Goal: Task Accomplishment & Management: Manage account settings

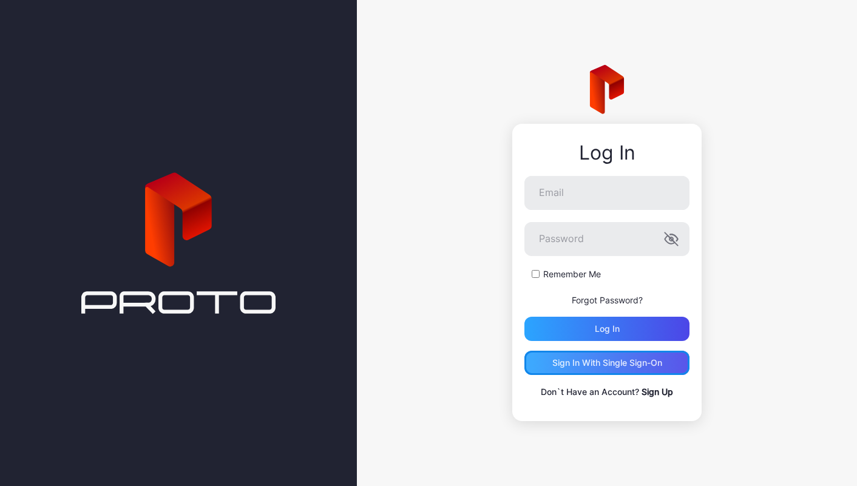
click at [572, 360] on div "Sign in With Single Sign-On" at bounding box center [608, 363] width 110 height 10
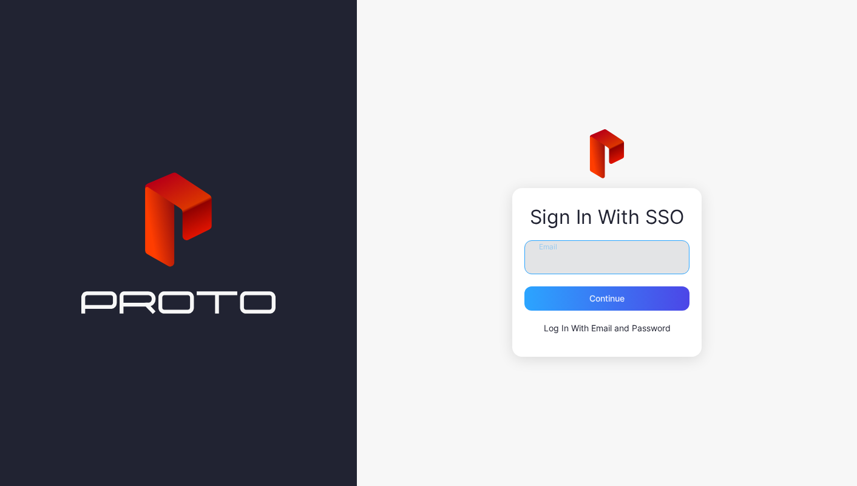
click at [556, 266] on input "Email" at bounding box center [607, 257] width 165 height 34
type input "**********"
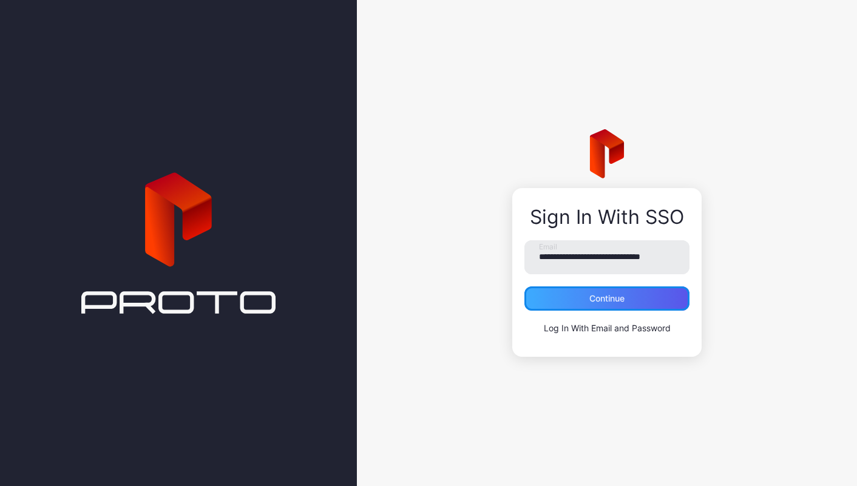
click at [613, 302] on div "Continue" at bounding box center [607, 299] width 35 height 10
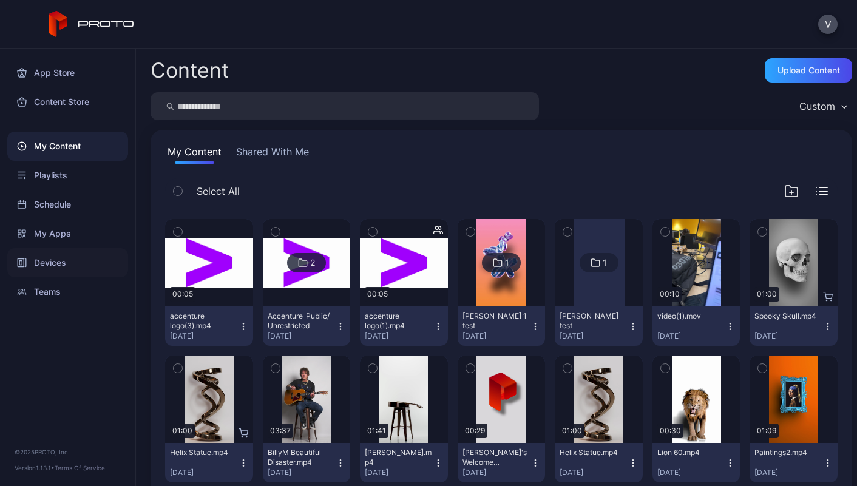
click at [42, 259] on div "Devices" at bounding box center [67, 262] width 121 height 29
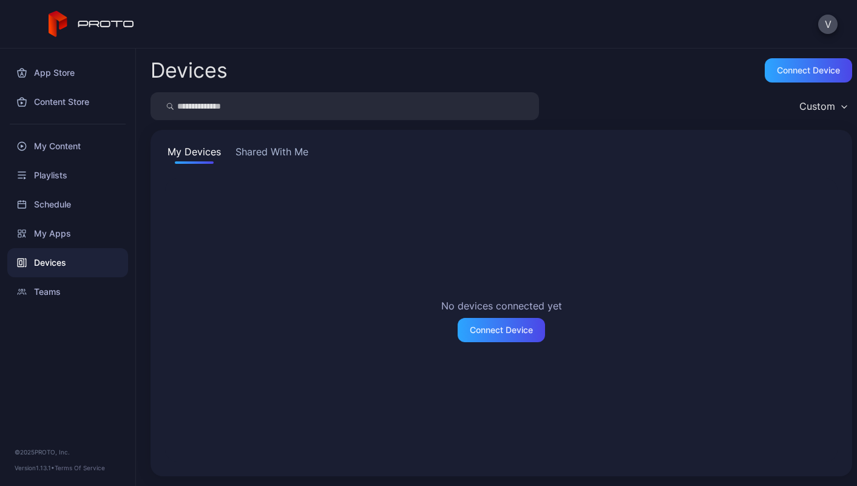
click at [251, 147] on button "Shared With Me" at bounding box center [272, 154] width 78 height 19
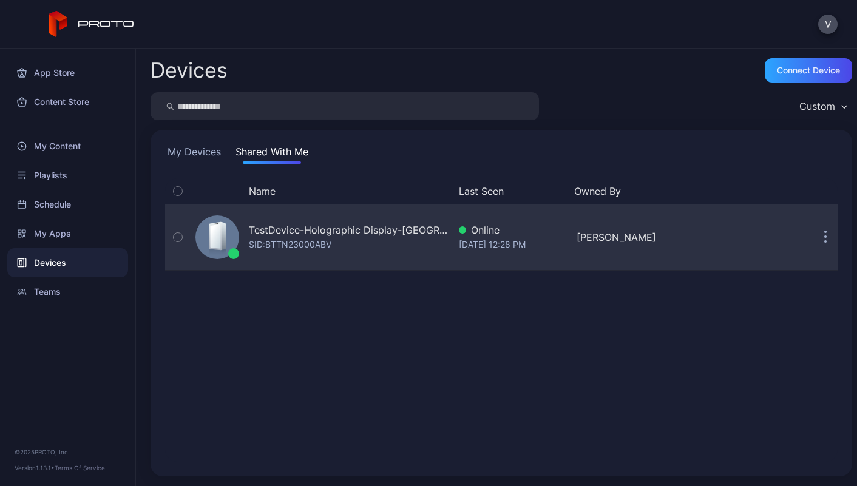
click at [814, 240] on button "button" at bounding box center [826, 237] width 24 height 24
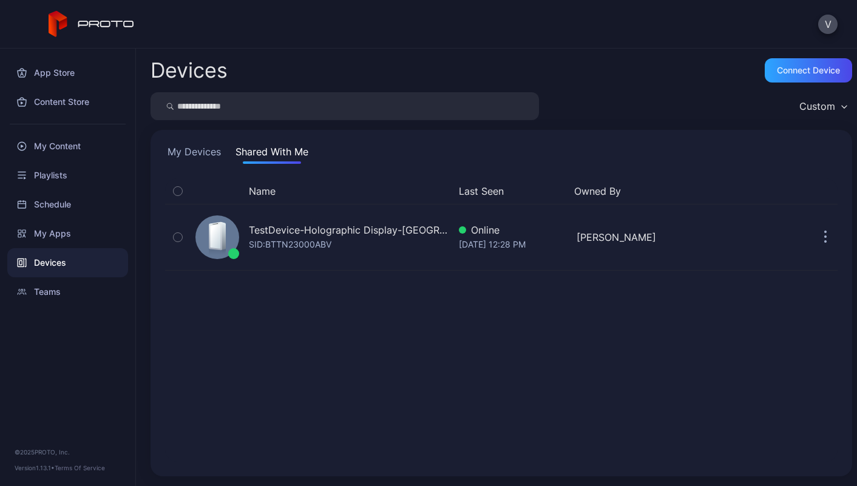
click at [792, 315] on div "Name Last Seen Owned By TestDevice-Holographic Display-[GEOGRAPHIC_DATA]-500Wes…" at bounding box center [501, 321] width 673 height 284
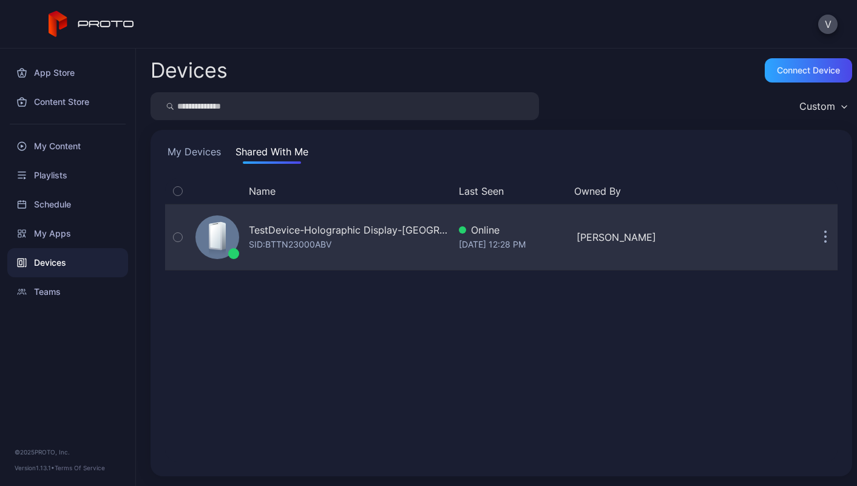
click at [814, 236] on button "button" at bounding box center [826, 237] width 24 height 24
click at [814, 240] on button "button" at bounding box center [826, 237] width 24 height 24
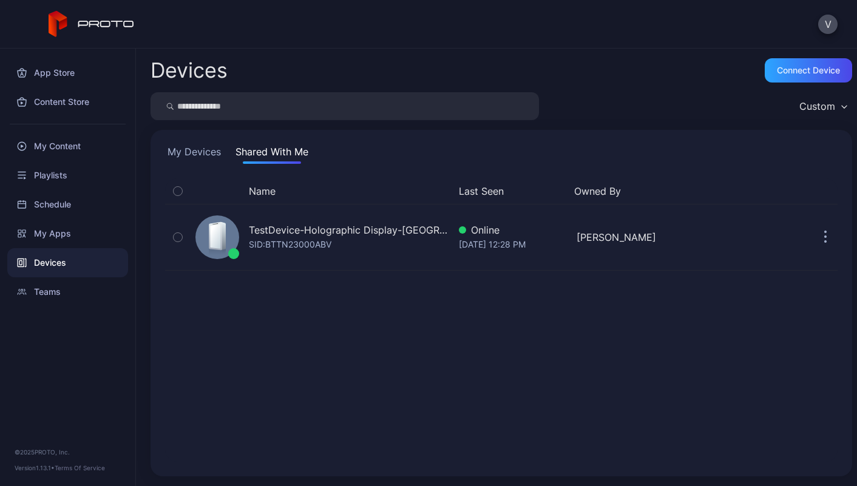
click at [179, 157] on div "My Devices Shared With Me Name Last Seen Owned By TestDevice-Holographic Displa…" at bounding box center [502, 303] width 702 height 347
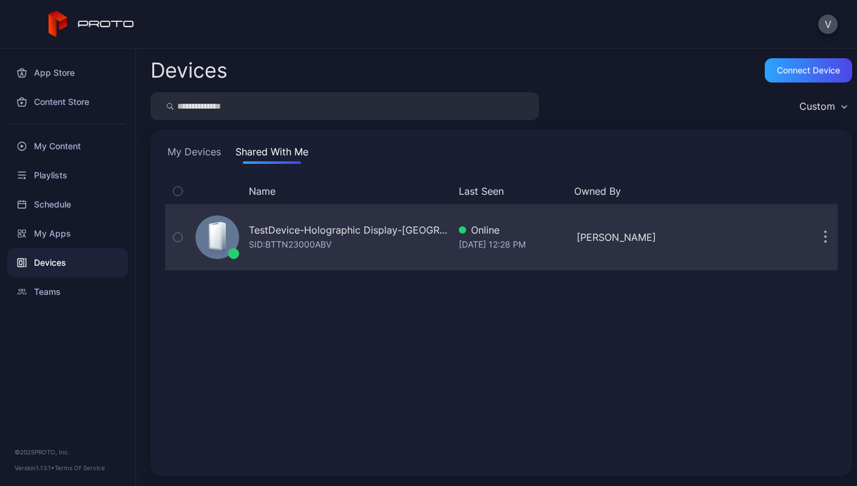
click at [179, 233] on icon "button" at bounding box center [178, 237] width 9 height 13
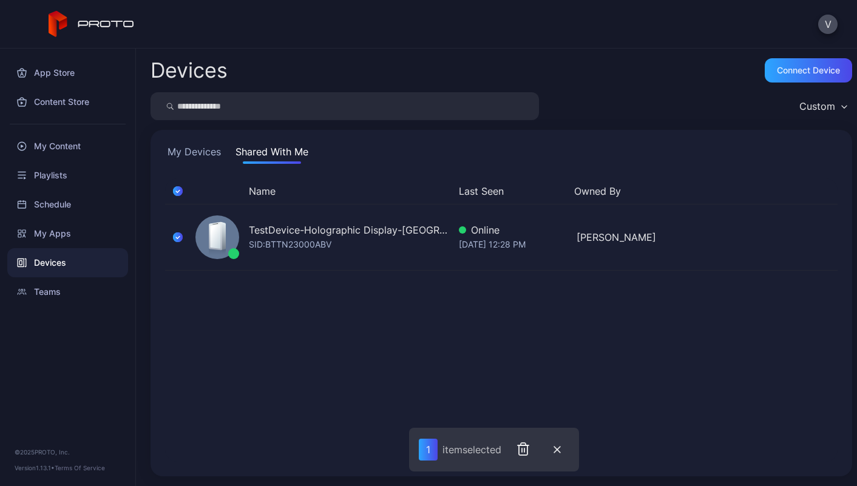
click at [749, 291] on div "Name Last Seen Owned By TestDevice-Holographic Display-[GEOGRAPHIC_DATA]-500Wes…" at bounding box center [501, 321] width 673 height 284
click at [179, 189] on icon "button" at bounding box center [178, 191] width 10 height 13
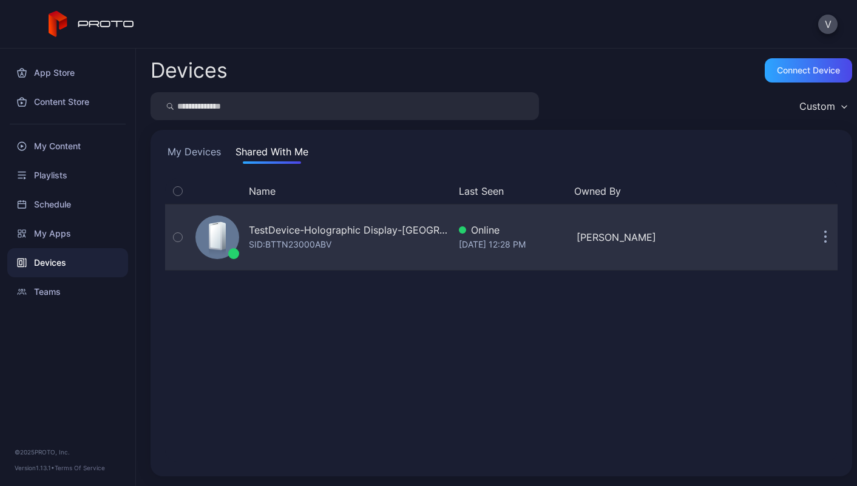
click at [179, 233] on icon "button" at bounding box center [178, 237] width 9 height 13
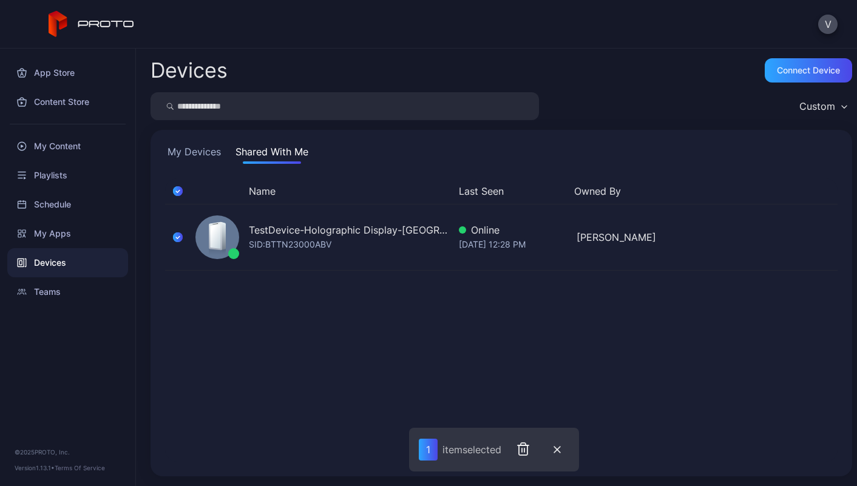
click at [175, 191] on icon "button" at bounding box center [178, 191] width 10 height 13
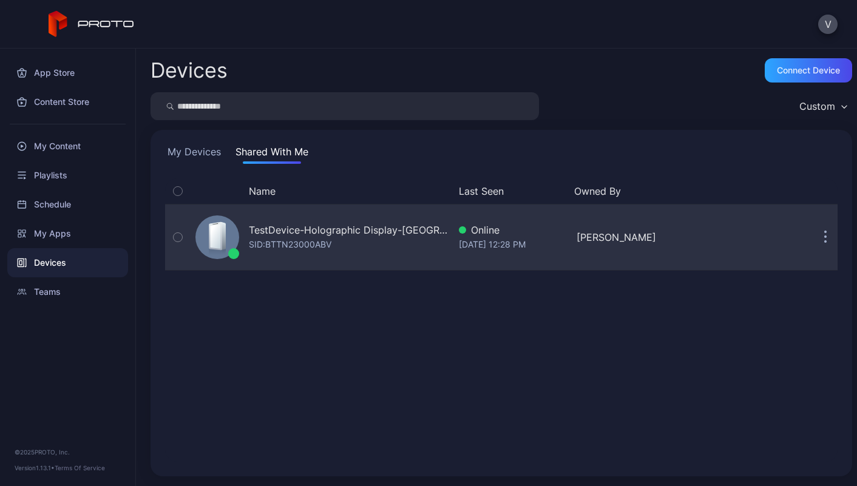
click at [814, 239] on button "button" at bounding box center [826, 237] width 24 height 24
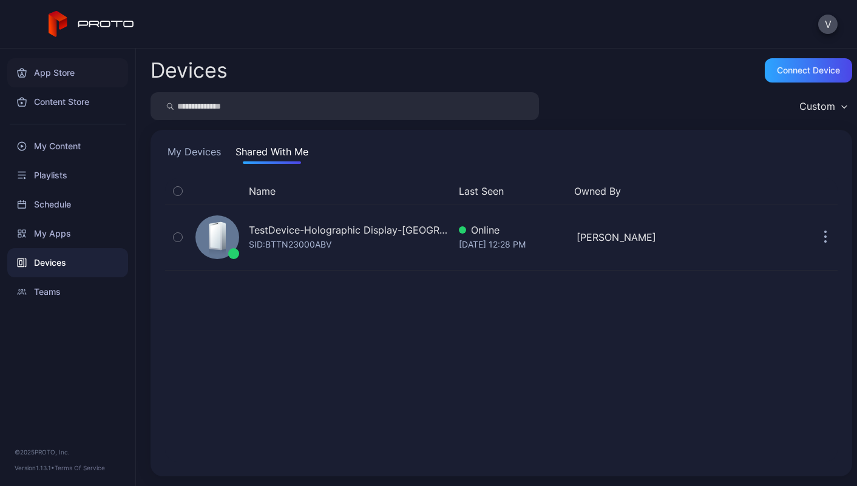
click at [63, 67] on div "App Store" at bounding box center [67, 72] width 121 height 29
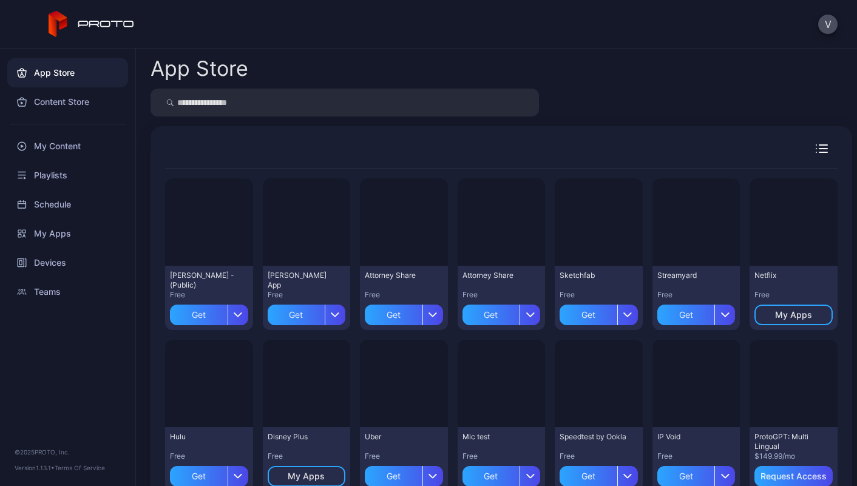
click at [449, 16] on div "V" at bounding box center [428, 24] width 857 height 49
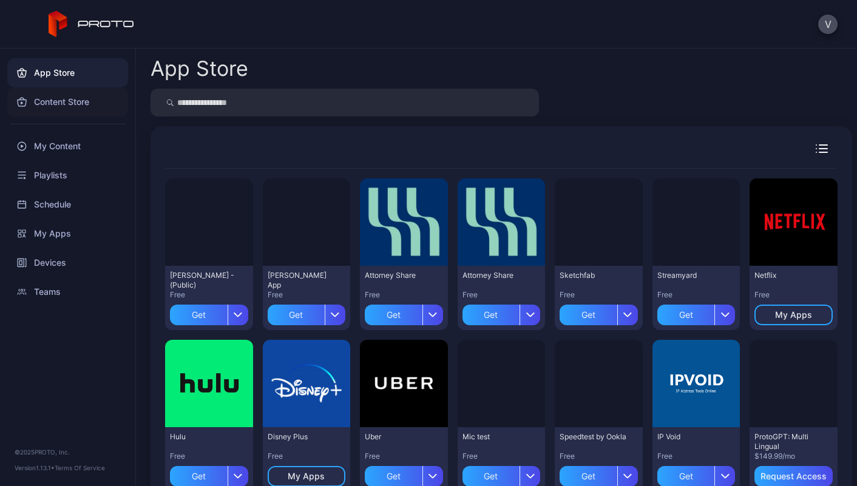
click at [86, 105] on div "Content Store" at bounding box center [67, 101] width 121 height 29
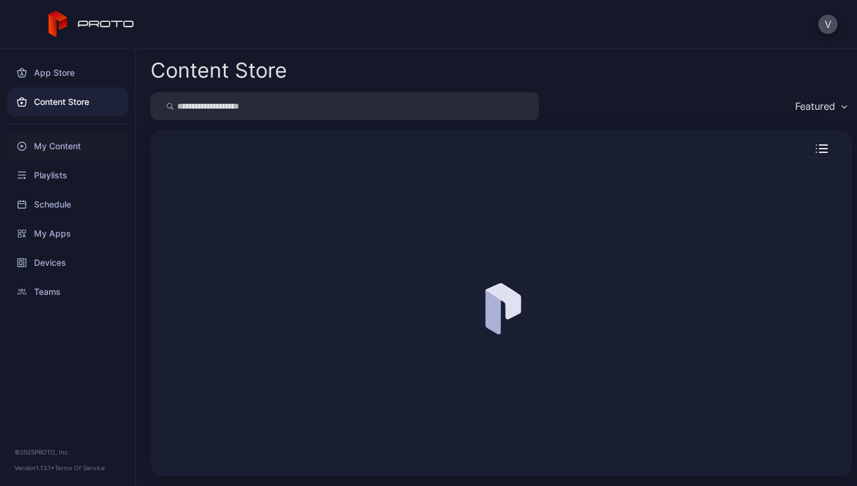
click at [56, 145] on div "My Content" at bounding box center [67, 146] width 121 height 29
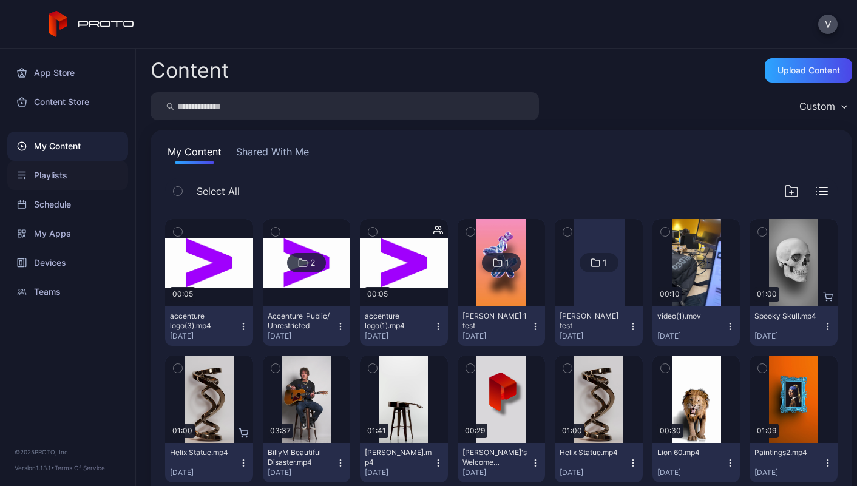
click at [56, 174] on div "Playlists" at bounding box center [67, 175] width 121 height 29
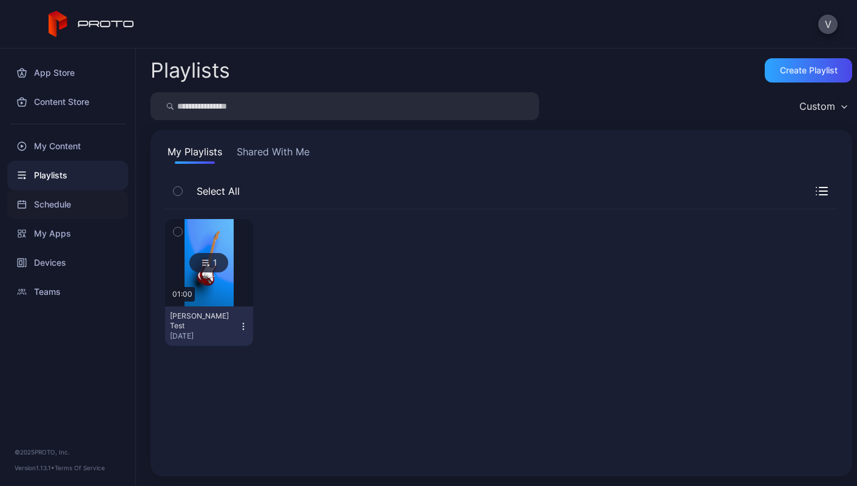
click at [63, 204] on div "Schedule" at bounding box center [67, 204] width 121 height 29
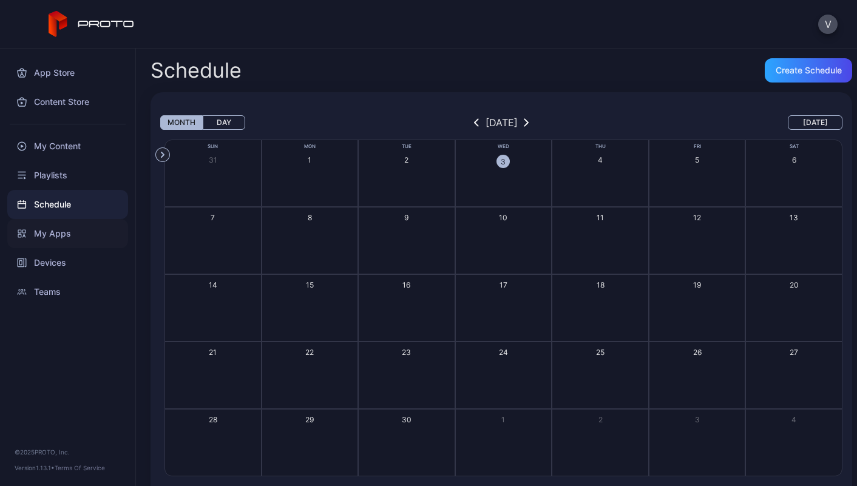
click at [49, 230] on div "My Apps" at bounding box center [67, 233] width 121 height 29
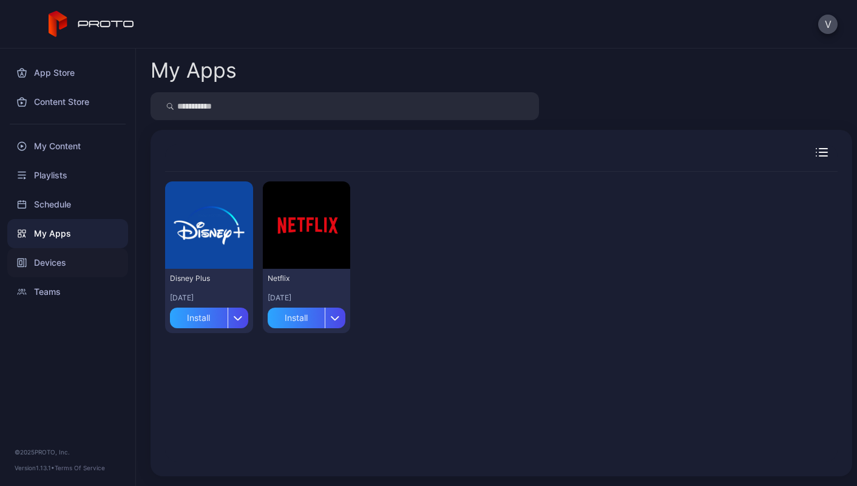
click at [56, 258] on div "Devices" at bounding box center [67, 262] width 121 height 29
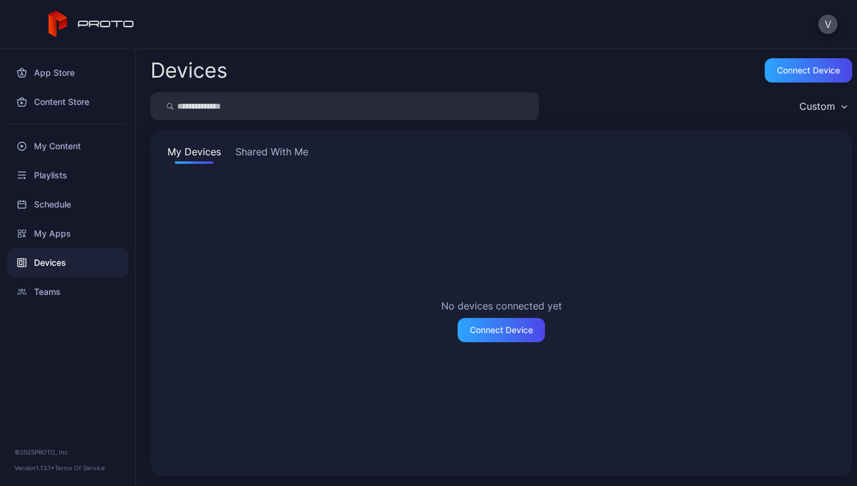
click at [275, 154] on button "Shared With Me" at bounding box center [272, 154] width 78 height 19
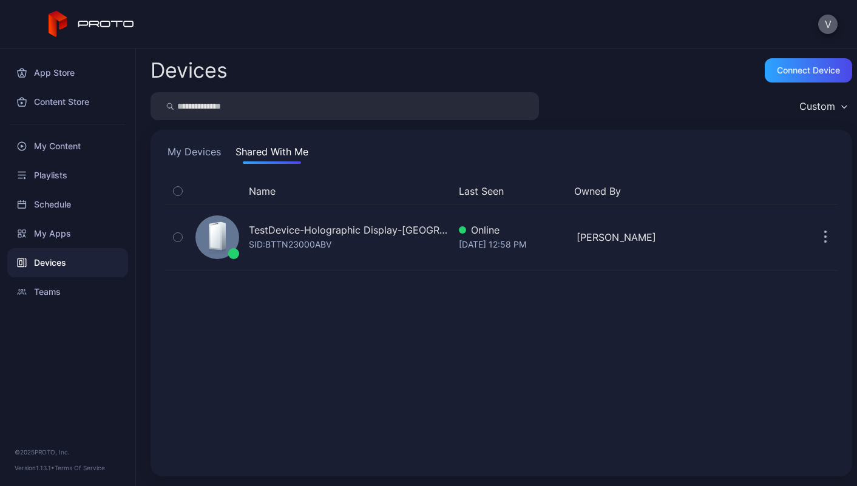
click at [824, 23] on button "V" at bounding box center [828, 24] width 19 height 19
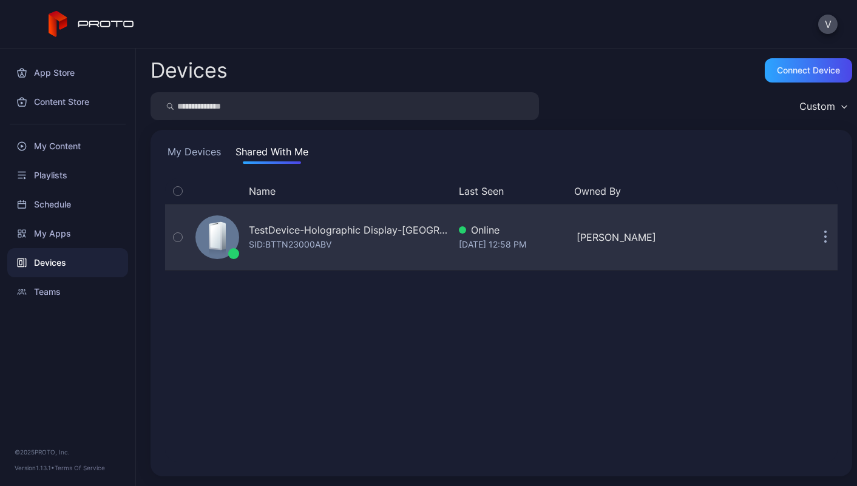
click at [814, 240] on button "button" at bounding box center [826, 237] width 24 height 24
click at [814, 231] on button "button" at bounding box center [826, 237] width 24 height 24
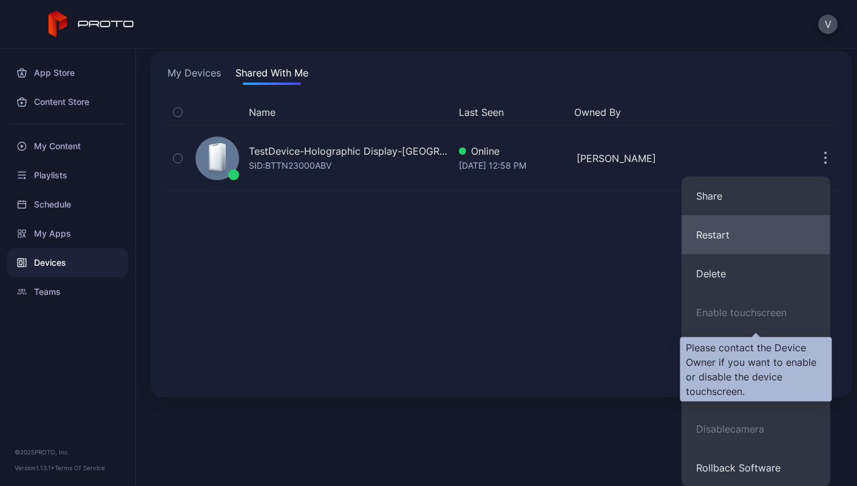
scroll to position [80, 0]
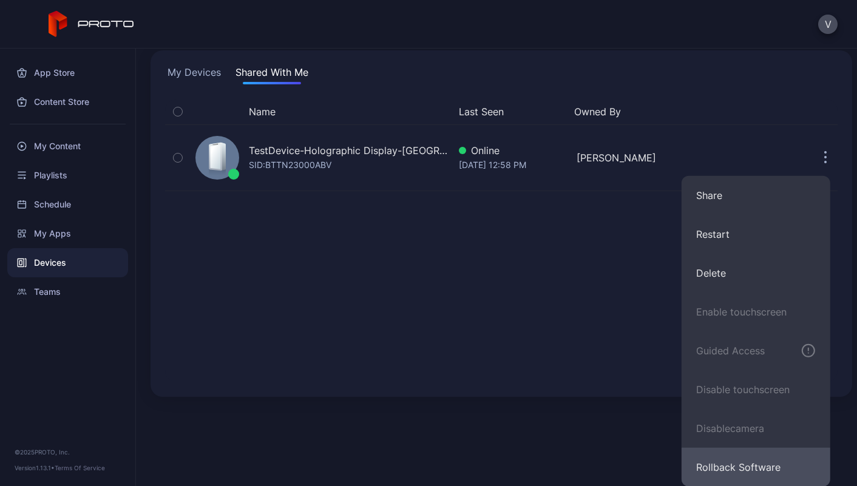
click at [731, 469] on button "Rollback Software" at bounding box center [756, 467] width 149 height 39
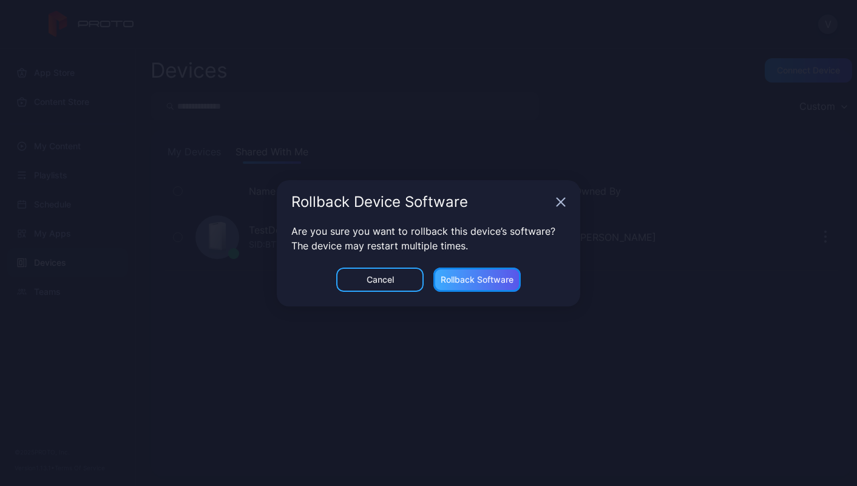
click at [470, 278] on div "Rollback Software" at bounding box center [477, 280] width 73 height 10
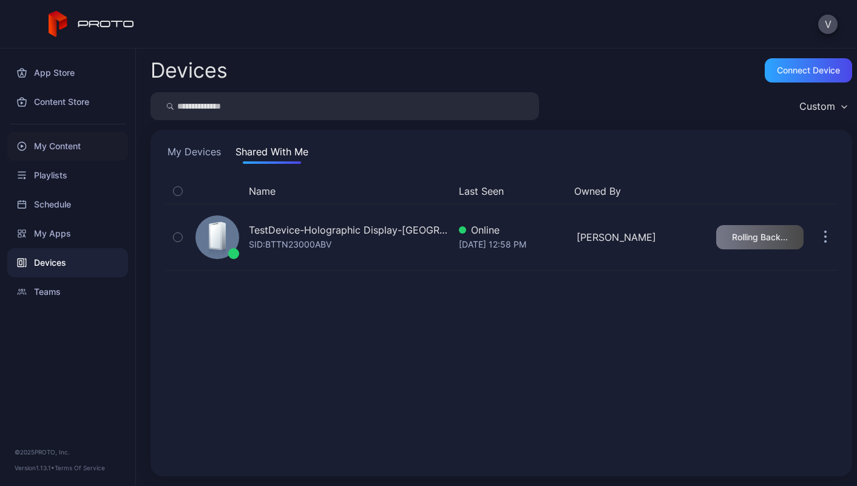
click at [51, 151] on div "My Content" at bounding box center [67, 146] width 121 height 29
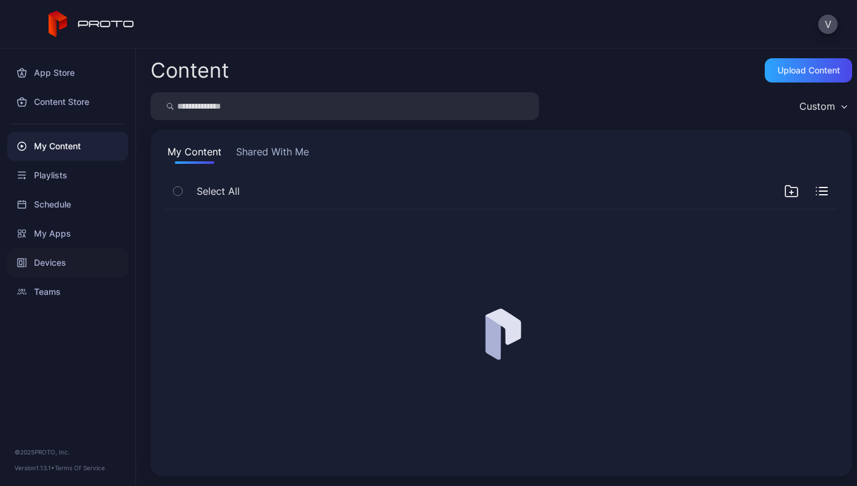
click at [55, 264] on div "Devices" at bounding box center [67, 262] width 121 height 29
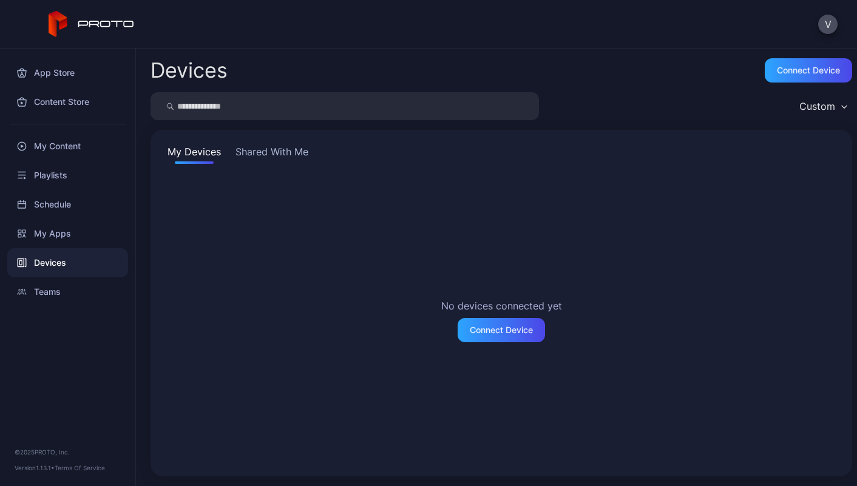
click at [243, 157] on button "Shared With Me" at bounding box center [272, 154] width 78 height 19
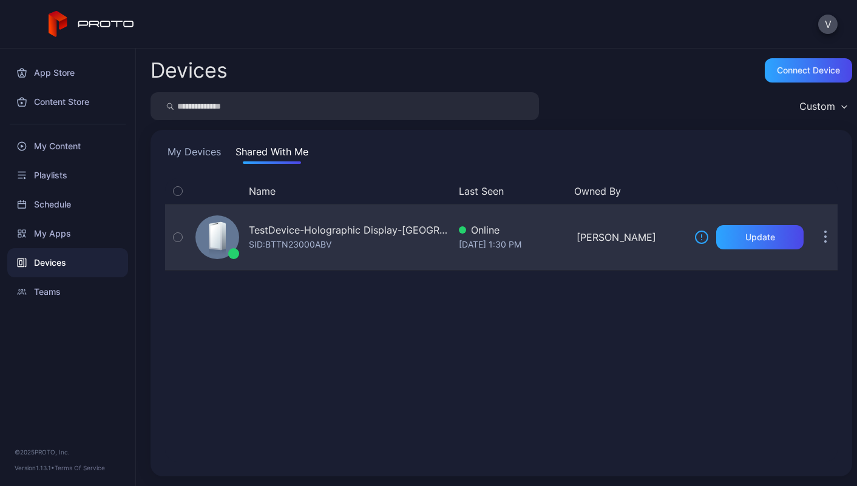
click at [814, 239] on button "button" at bounding box center [826, 237] width 24 height 24
click at [815, 227] on button "button" at bounding box center [826, 237] width 24 height 24
click at [816, 240] on button "button" at bounding box center [826, 237] width 24 height 24
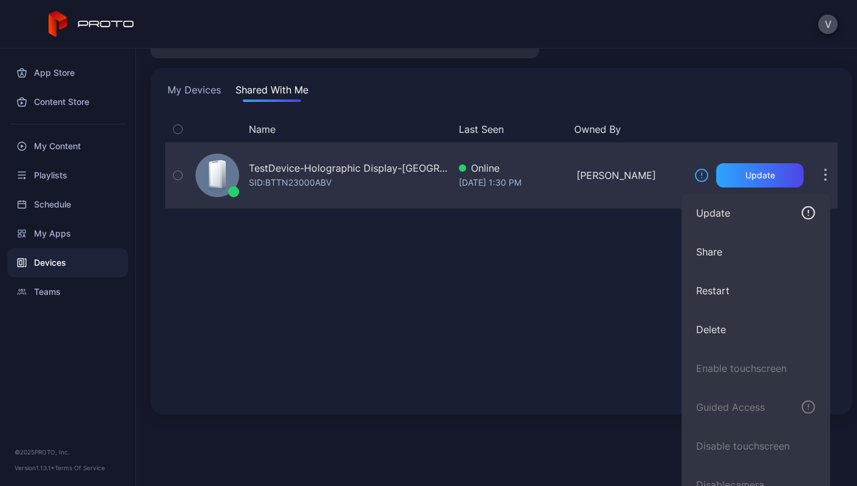
scroll to position [80, 0]
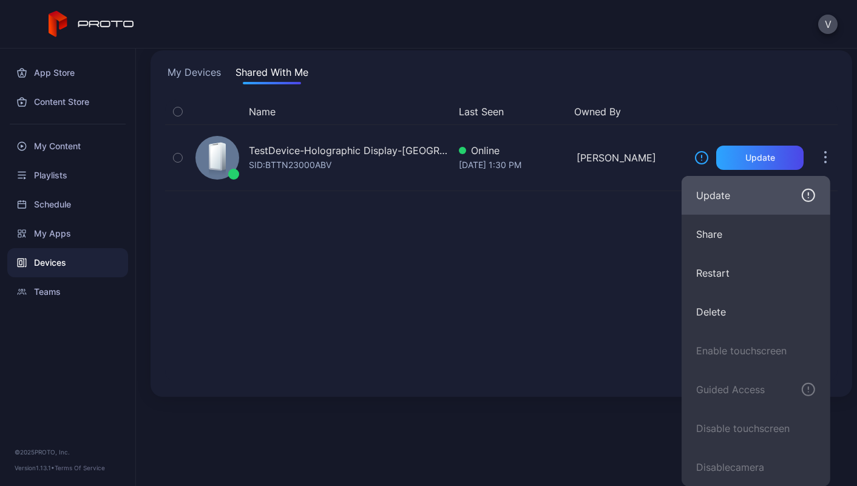
click at [813, 192] on icon "button" at bounding box center [809, 195] width 15 height 15
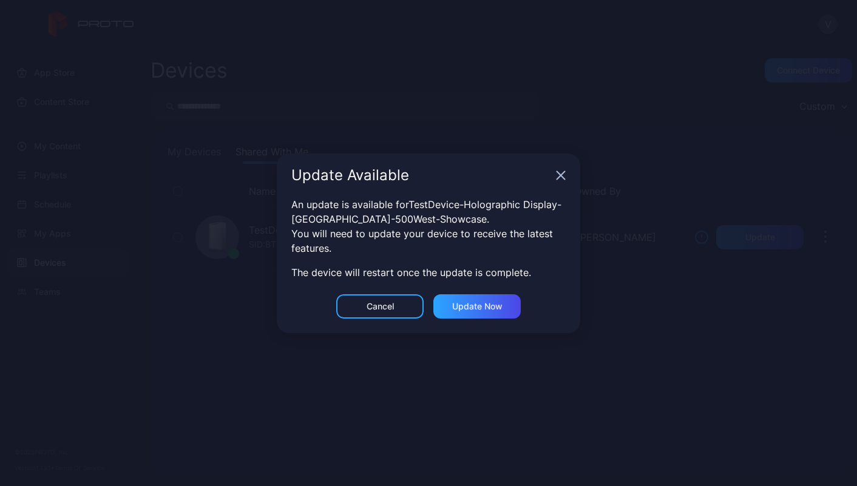
click at [560, 174] on icon "button" at bounding box center [561, 175] width 8 height 8
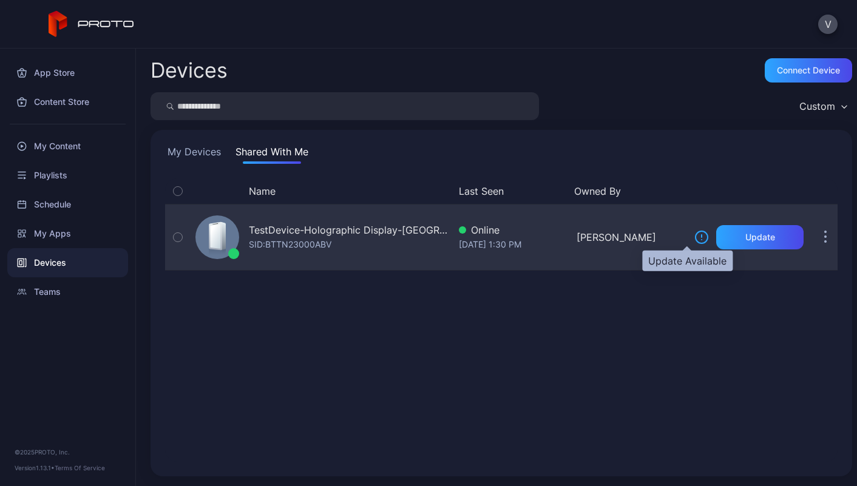
click at [696, 239] on icon at bounding box center [702, 237] width 12 height 12
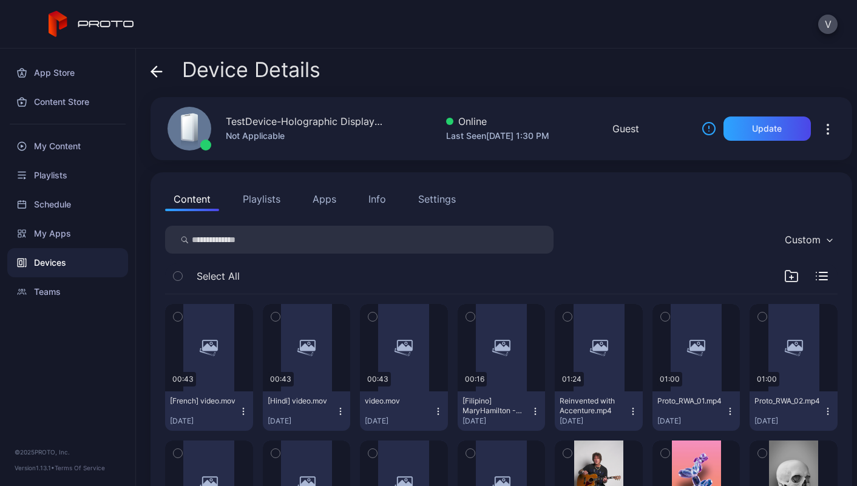
click at [69, 262] on div "Devices" at bounding box center [67, 262] width 121 height 29
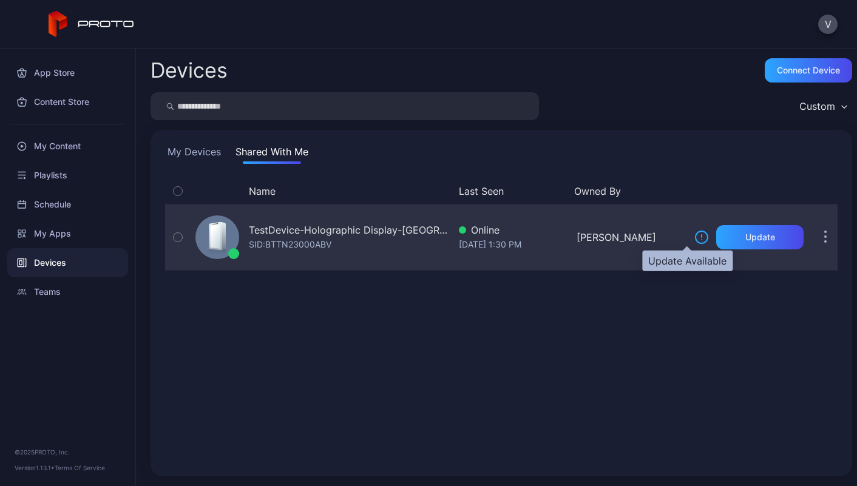
click at [695, 235] on icon at bounding box center [702, 237] width 15 height 15
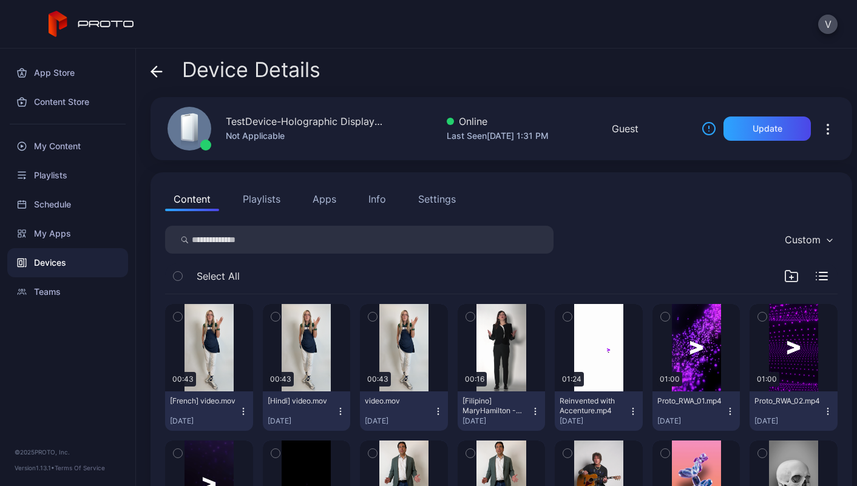
click at [374, 200] on div "Info" at bounding box center [378, 199] width 18 height 15
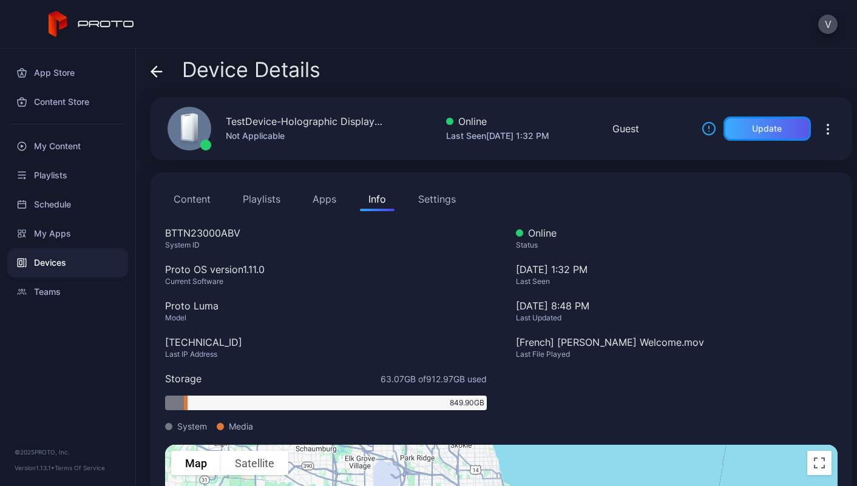
click at [752, 128] on div "Update" at bounding box center [767, 129] width 30 height 10
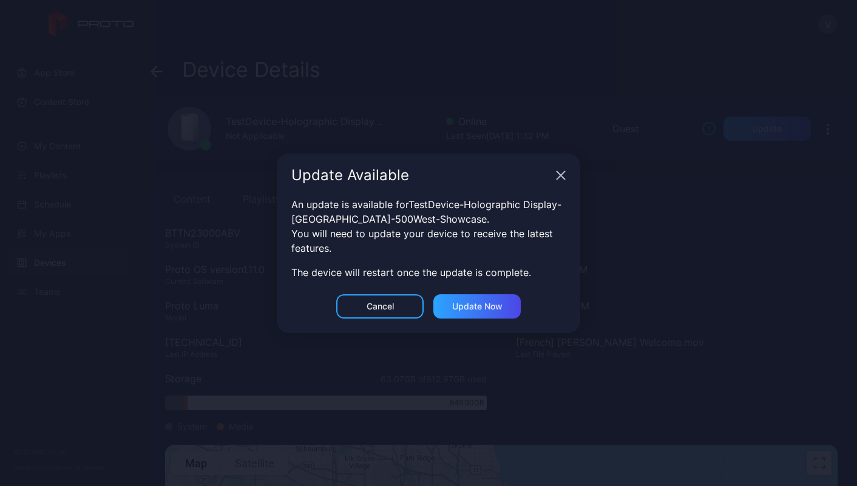
click at [559, 177] on icon "button" at bounding box center [561, 175] width 8 height 8
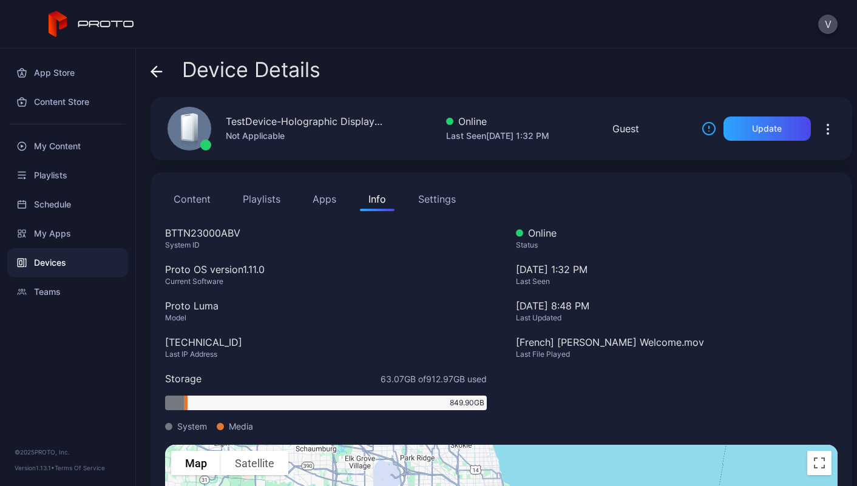
click at [628, 85] on div "Device Details" at bounding box center [502, 72] width 702 height 29
click at [154, 72] on icon at bounding box center [157, 72] width 12 height 12
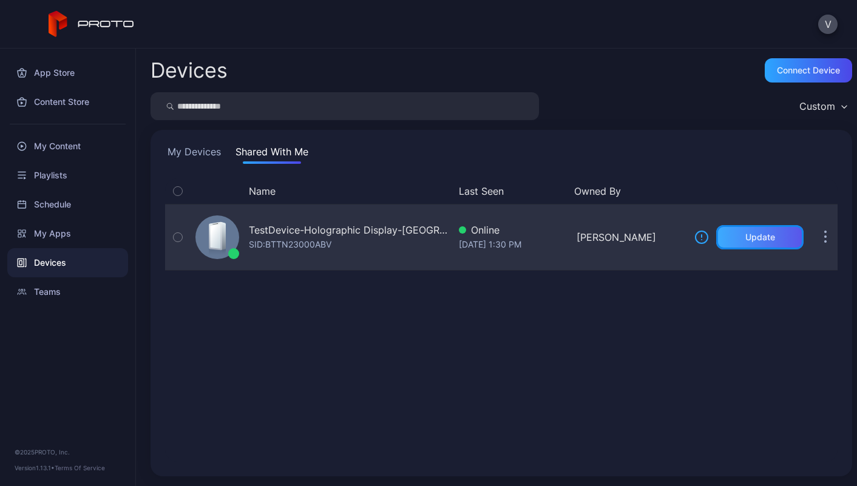
click at [751, 228] on div "Update" at bounding box center [760, 237] width 87 height 24
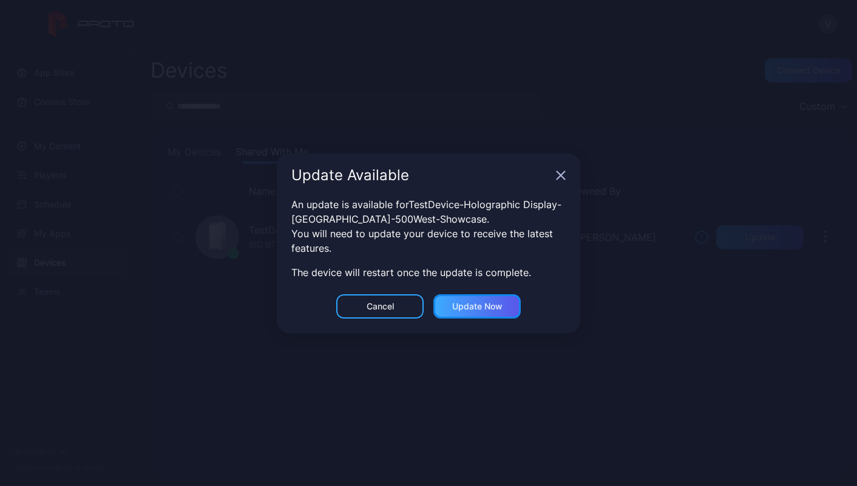
click at [480, 307] on div "Update now" at bounding box center [477, 307] width 50 height 10
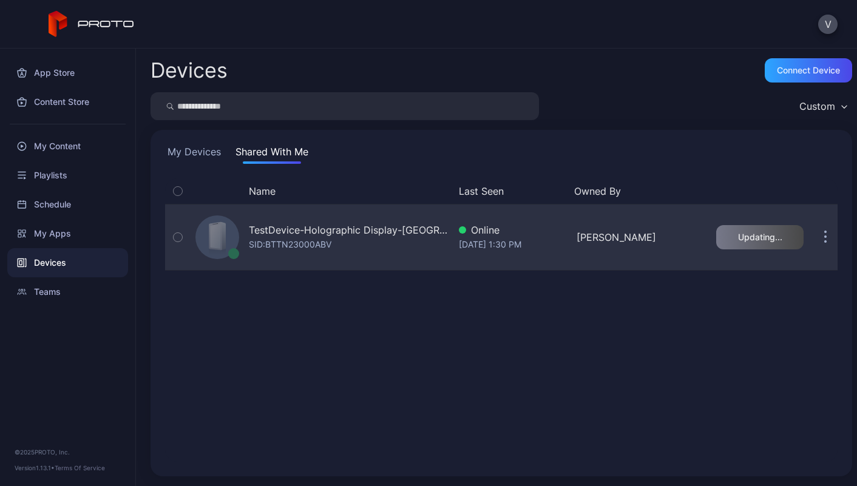
click at [814, 230] on button "button" at bounding box center [826, 237] width 24 height 24
click at [814, 234] on button "button" at bounding box center [826, 237] width 24 height 24
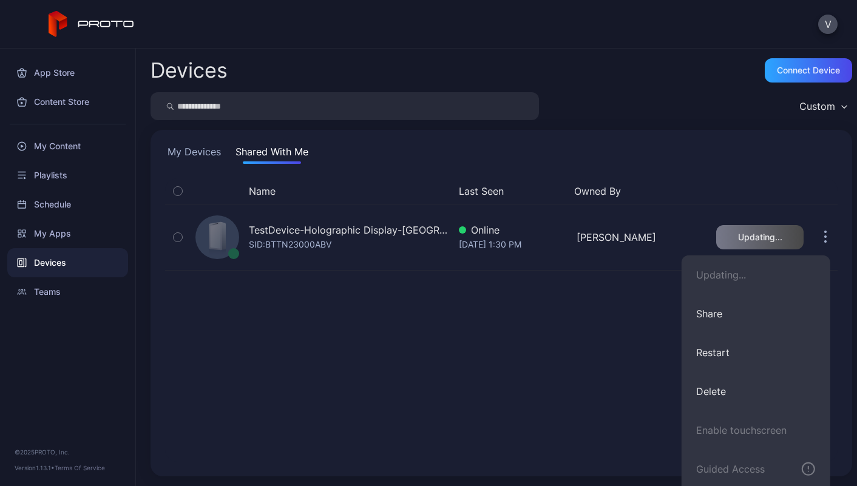
click at [455, 409] on div "Name Last Seen Owned By TestDevice-Holographic Display-Chicago-500West-Showcase…" at bounding box center [501, 321] width 673 height 284
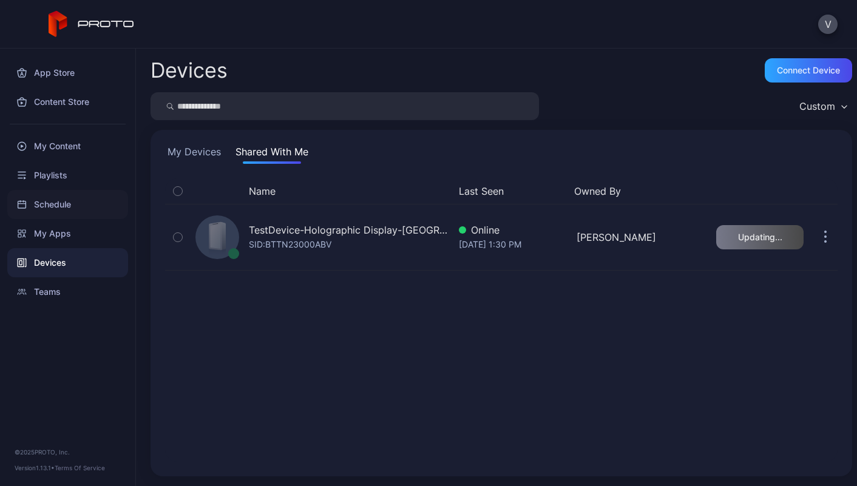
click at [44, 201] on div "Schedule" at bounding box center [67, 204] width 121 height 29
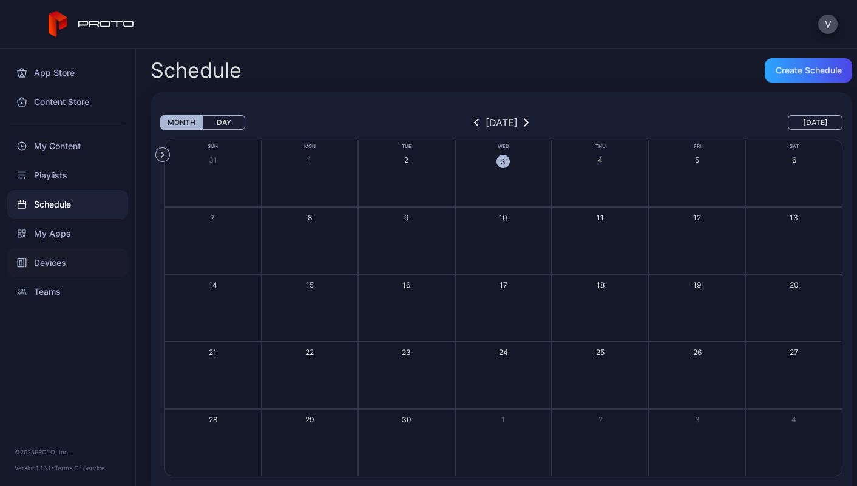
click at [52, 268] on div "Devices" at bounding box center [67, 262] width 121 height 29
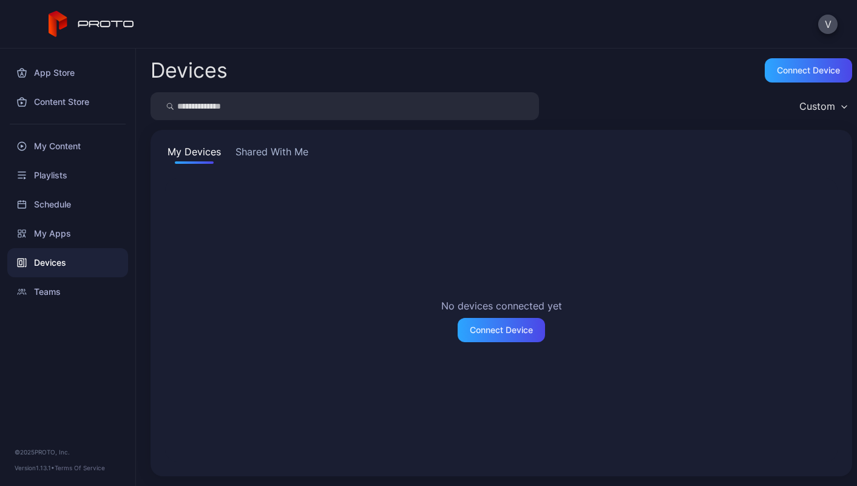
click at [262, 156] on button "Shared With Me" at bounding box center [272, 154] width 78 height 19
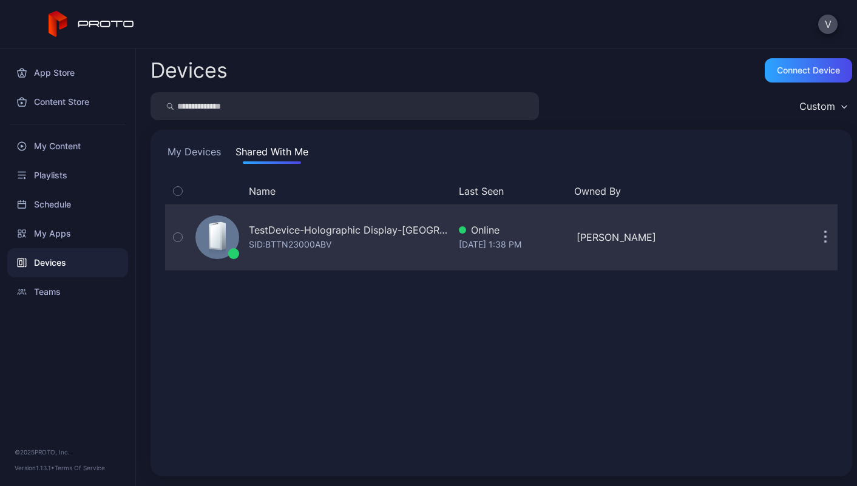
click at [817, 237] on button "button" at bounding box center [826, 237] width 24 height 24
click at [357, 230] on div "TestDevice-Holographic Display-[GEOGRAPHIC_DATA]-500West-Showcase" at bounding box center [349, 230] width 200 height 15
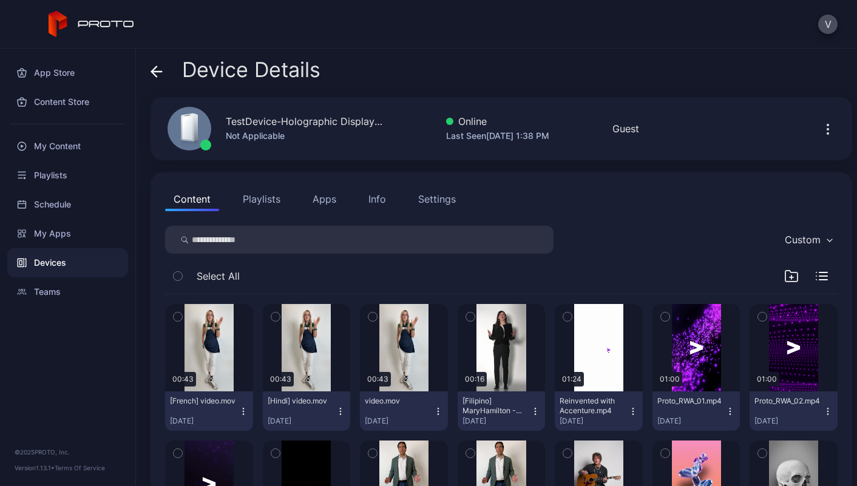
click at [370, 208] on button "Info" at bounding box center [377, 199] width 35 height 24
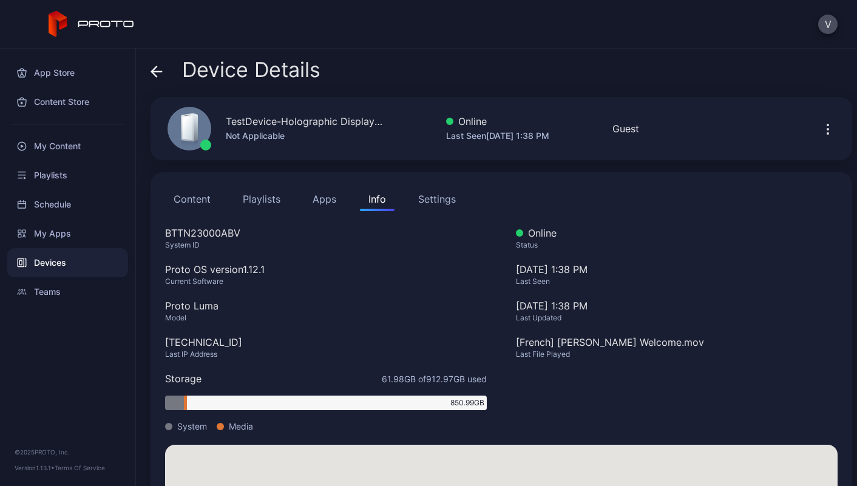
click at [434, 199] on div "Settings" at bounding box center [437, 199] width 38 height 15
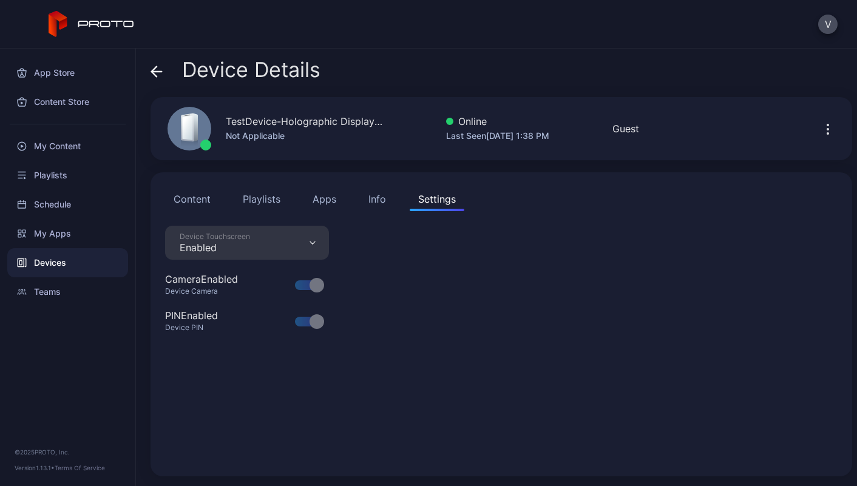
click at [374, 199] on div "Info" at bounding box center [378, 199] width 18 height 15
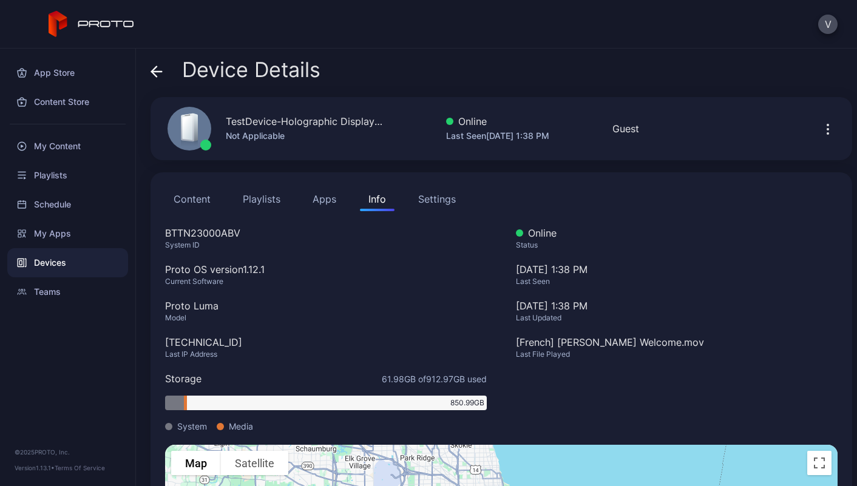
click at [325, 199] on button "Apps" at bounding box center [324, 199] width 41 height 24
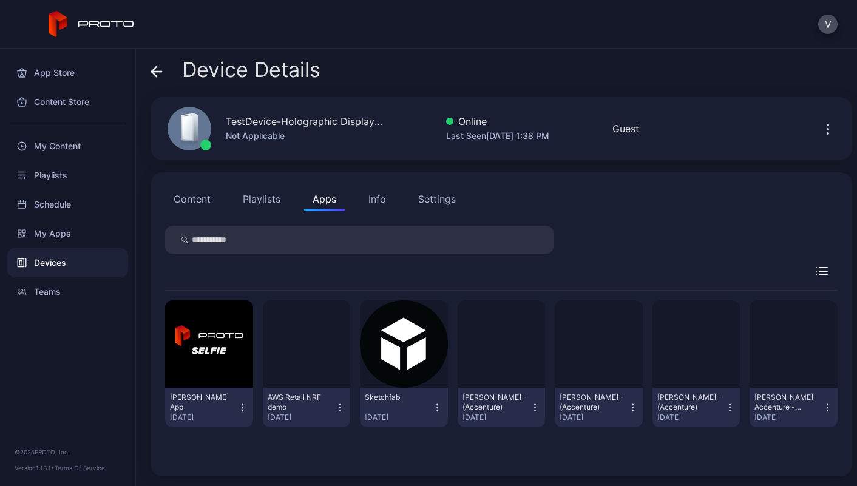
click at [429, 201] on div "Settings" at bounding box center [437, 199] width 38 height 15
